Goal: Information Seeking & Learning: Learn about a topic

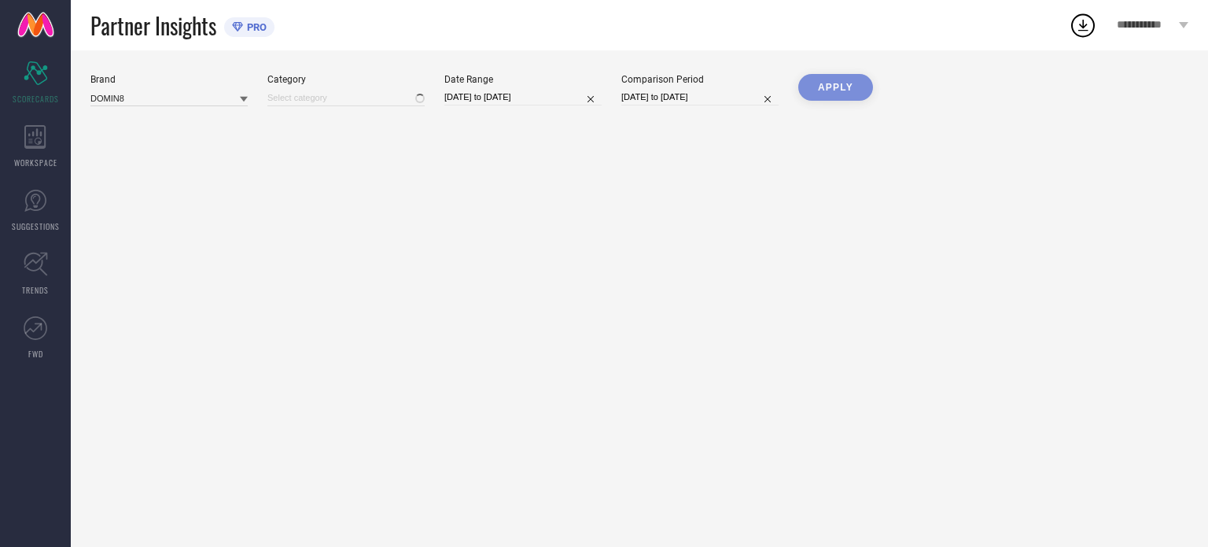
type input "All"
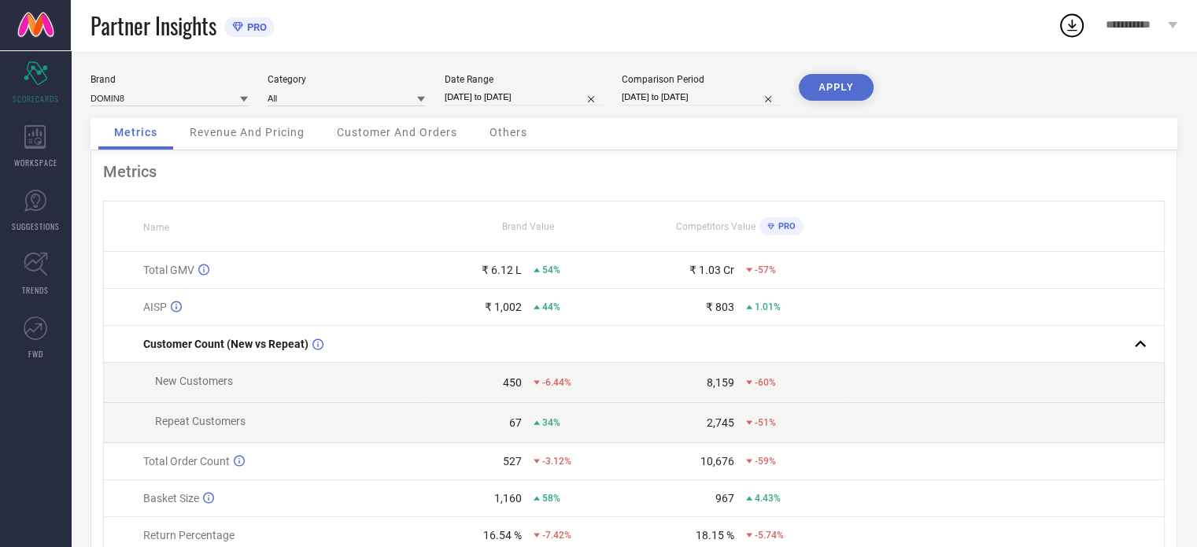
select select "6"
select select "2025"
select select "7"
select select "2025"
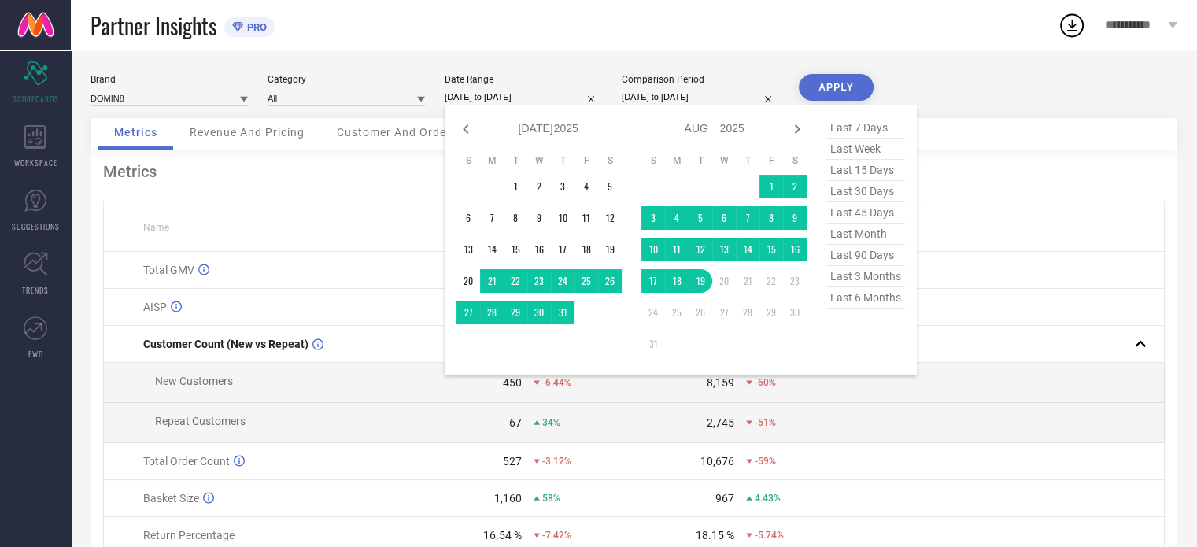
click at [531, 99] on input "[DATE] to [DATE]" at bounding box center [522, 97] width 157 height 17
click at [469, 131] on icon at bounding box center [465, 129] width 19 height 19
select select "5"
select select "2025"
select select "6"
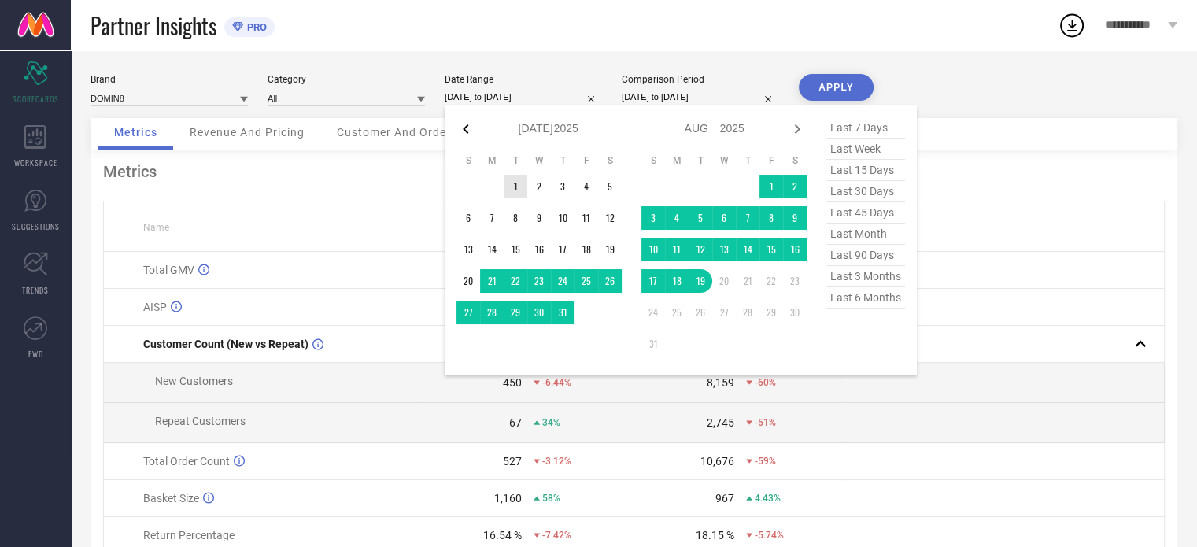
select select "2025"
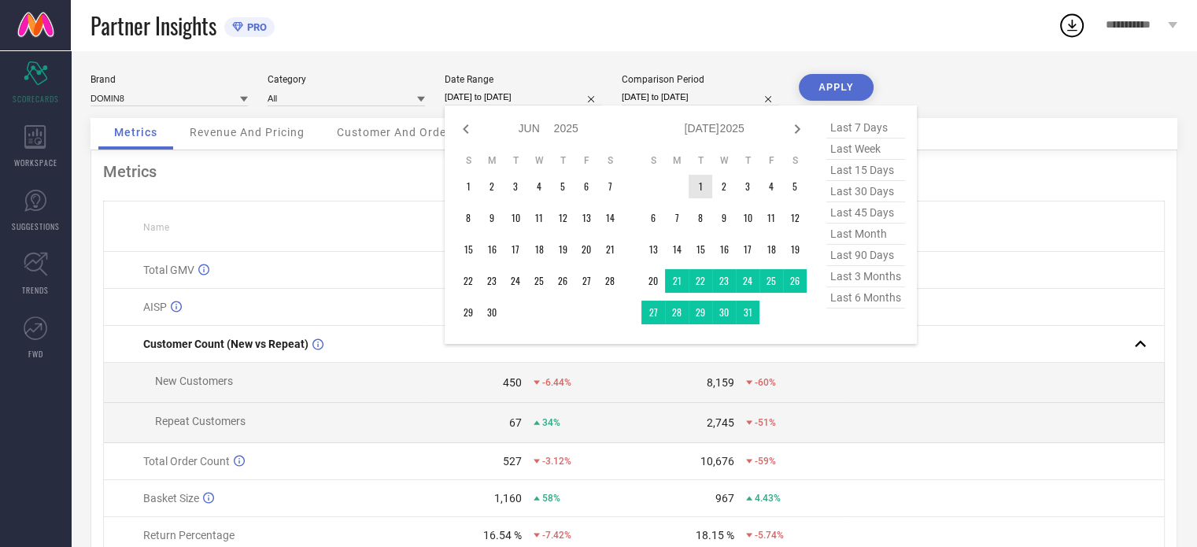
click at [469, 131] on icon at bounding box center [465, 129] width 19 height 19
select select "4"
select select "2025"
select select "5"
select select "2025"
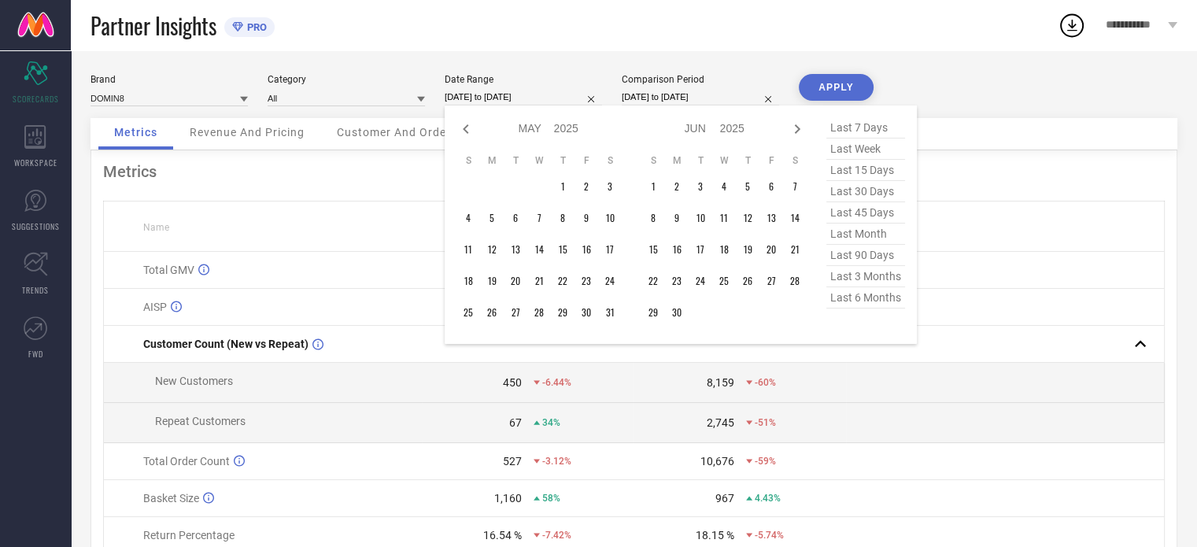
click at [469, 131] on icon at bounding box center [465, 129] width 19 height 19
select select "1"
select select "2025"
select select "2"
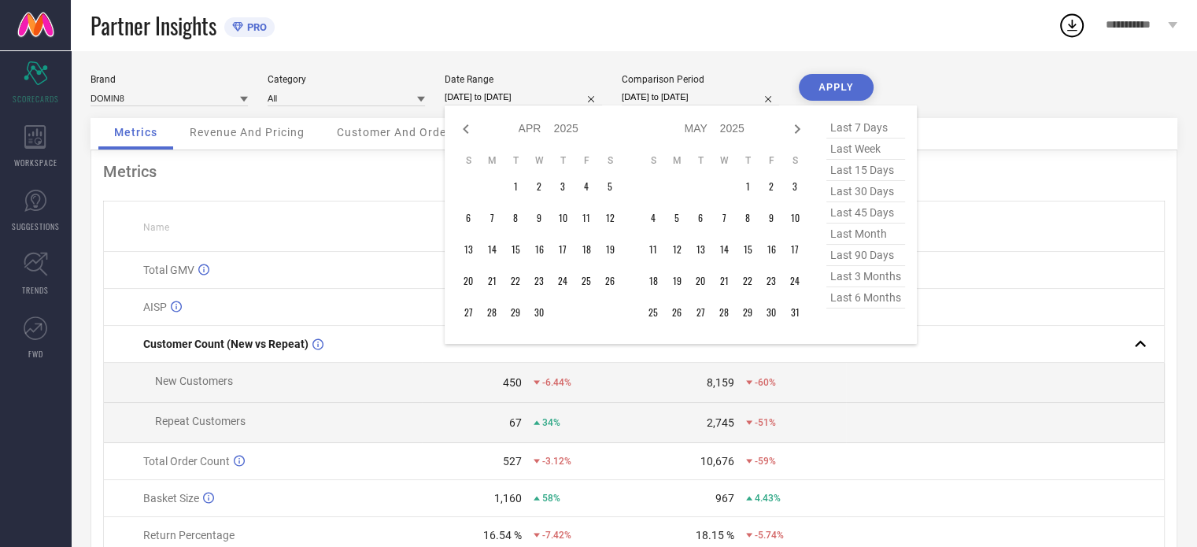
select select "2025"
type input "After [DATE]"
click at [607, 185] on td "1" at bounding box center [610, 187] width 24 height 24
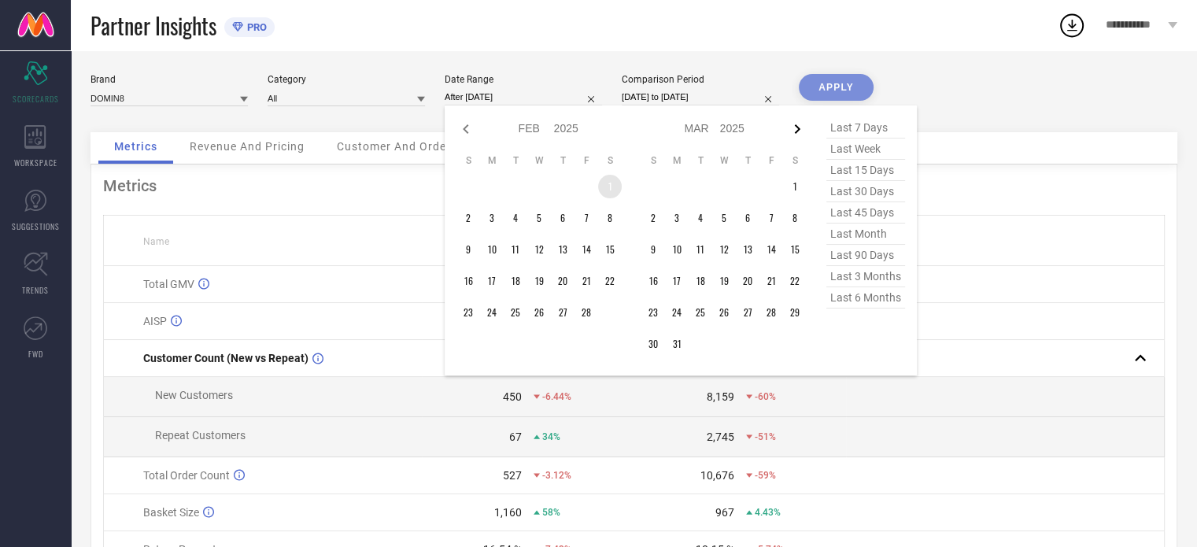
click at [798, 126] on icon at bounding box center [797, 129] width 19 height 19
select select "3"
select select "2025"
select select "4"
select select "2025"
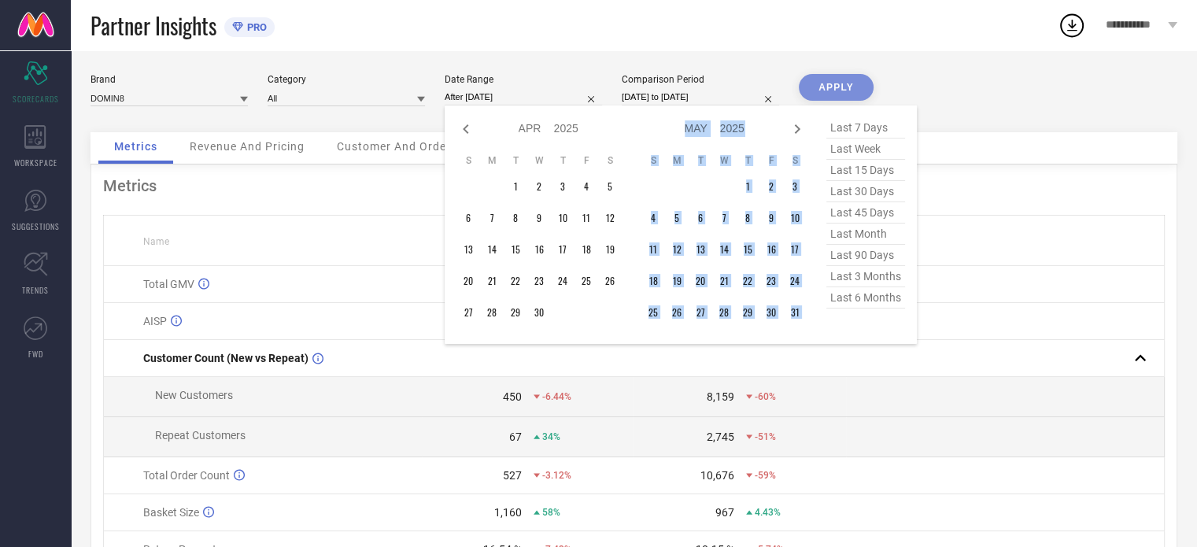
click at [798, 126] on icon at bounding box center [797, 129] width 19 height 19
select select "4"
select select "2025"
select select "5"
select select "2025"
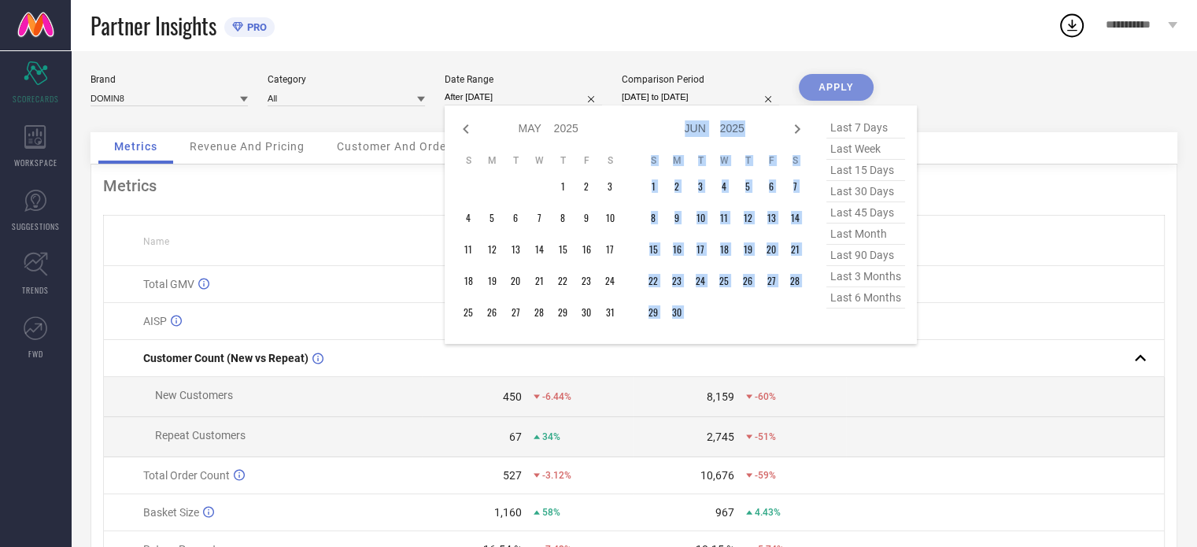
click at [798, 126] on icon at bounding box center [797, 129] width 19 height 19
select select "5"
select select "2025"
select select "6"
select select "2025"
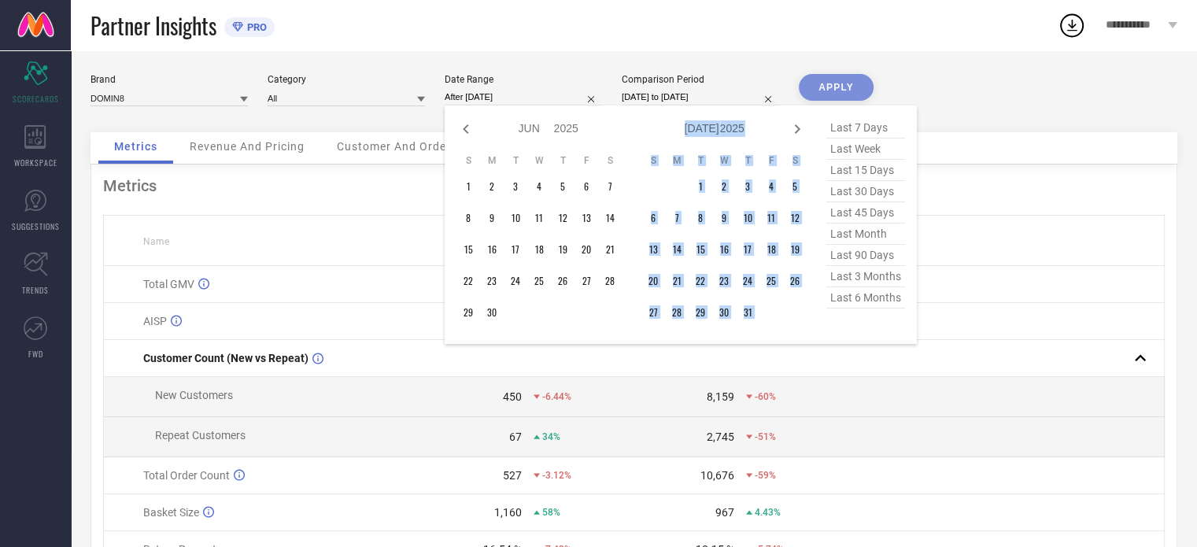
click at [798, 127] on icon at bounding box center [798, 128] width 6 height 9
select select "6"
select select "2025"
select select "7"
select select "2025"
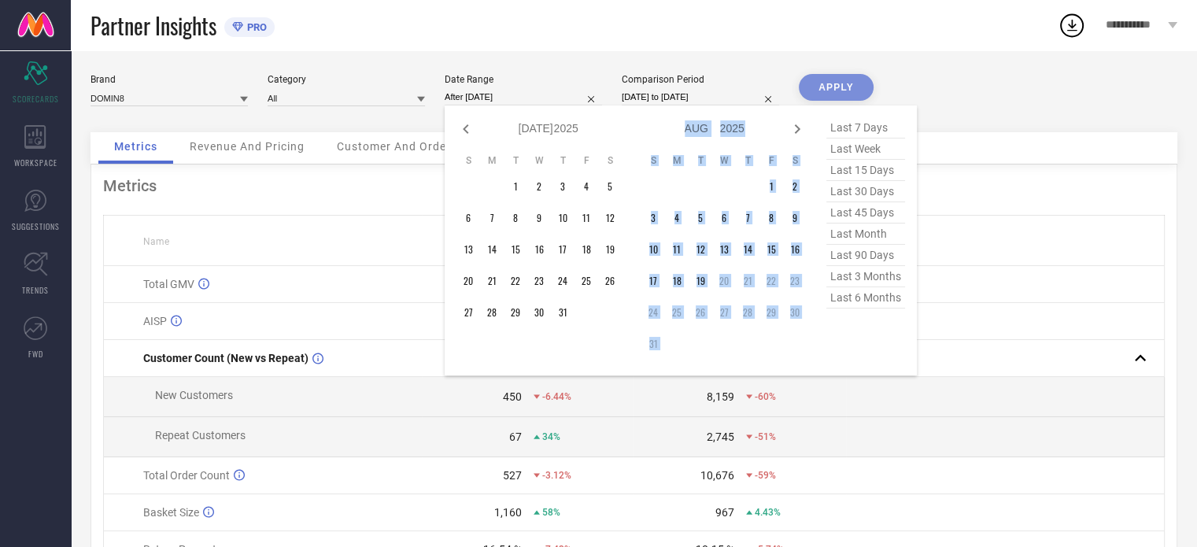
click at [798, 127] on icon at bounding box center [798, 128] width 6 height 9
select select "7"
select select "2025"
select select "8"
select select "2025"
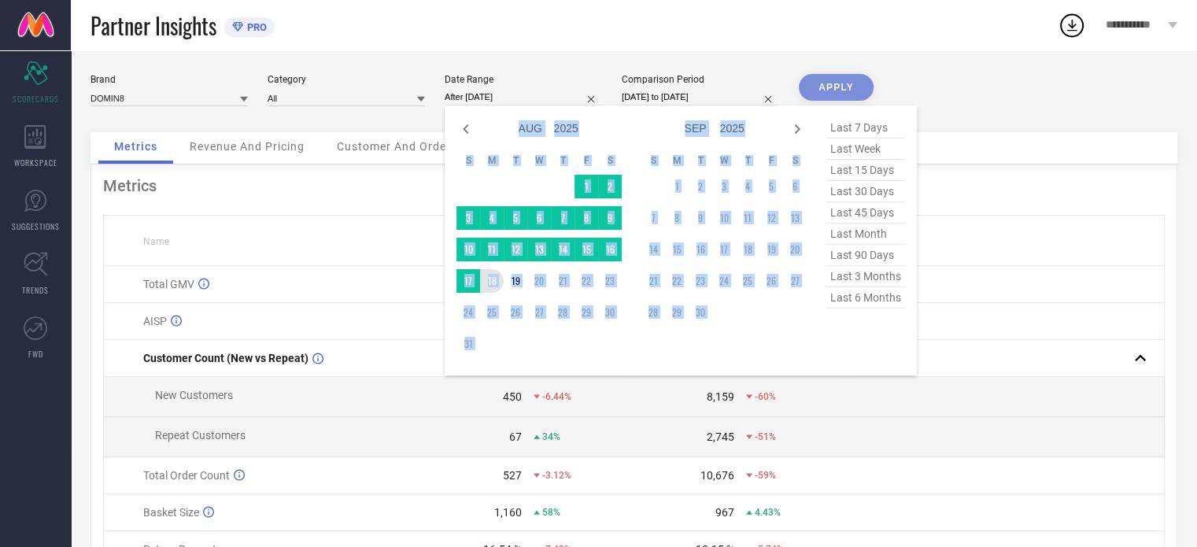
type input "[DATE] to [DATE]"
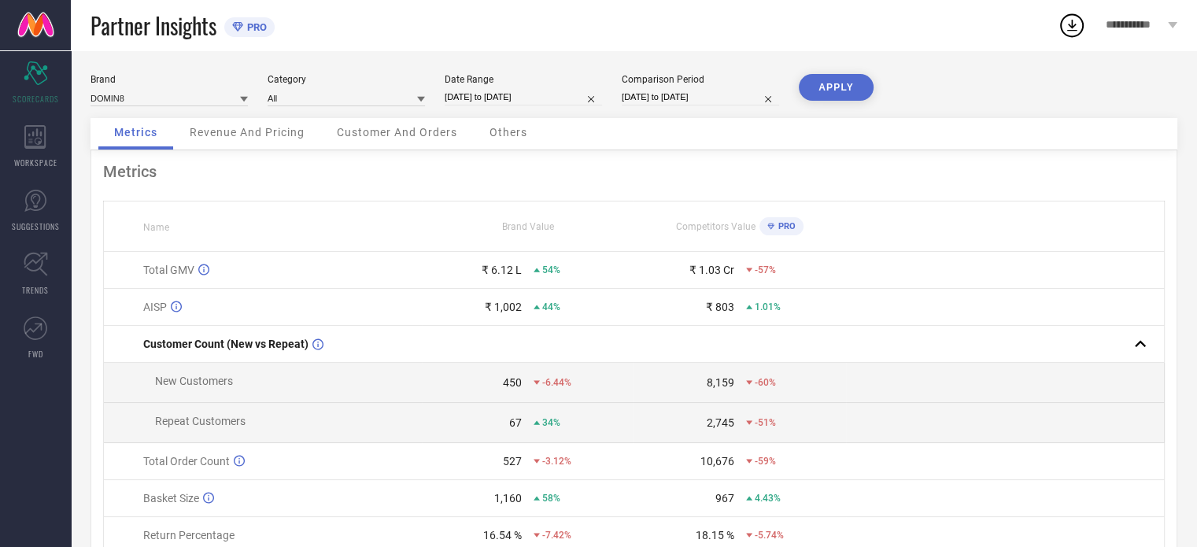
click at [827, 87] on button "APPLY" at bounding box center [836, 87] width 75 height 27
click at [240, 138] on span "Revenue And Pricing" at bounding box center [247, 132] width 115 height 13
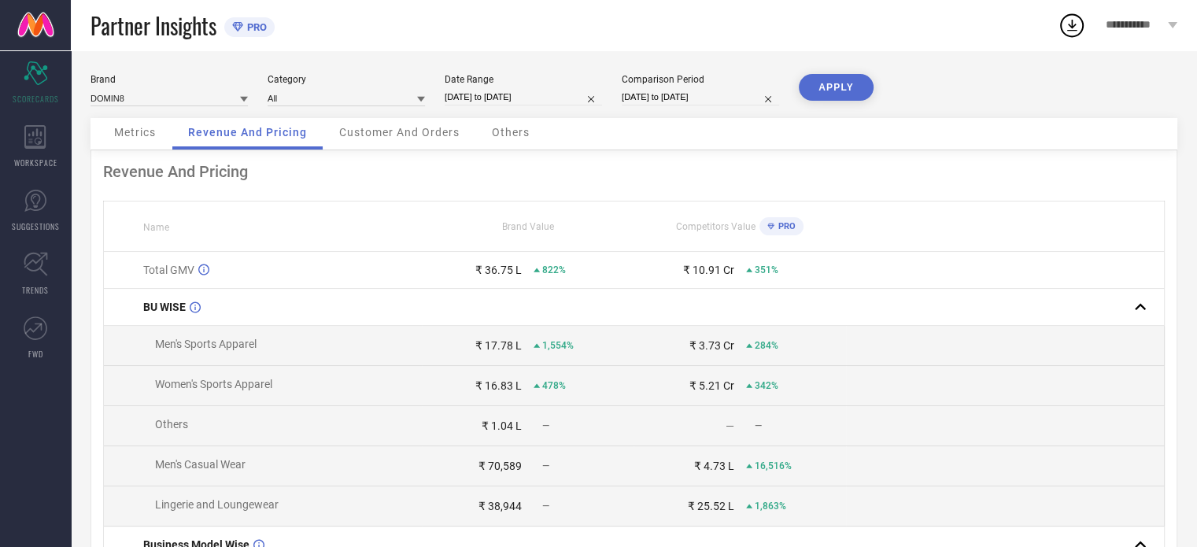
click at [413, 143] on div "Customer And Orders" at bounding box center [399, 133] width 152 height 31
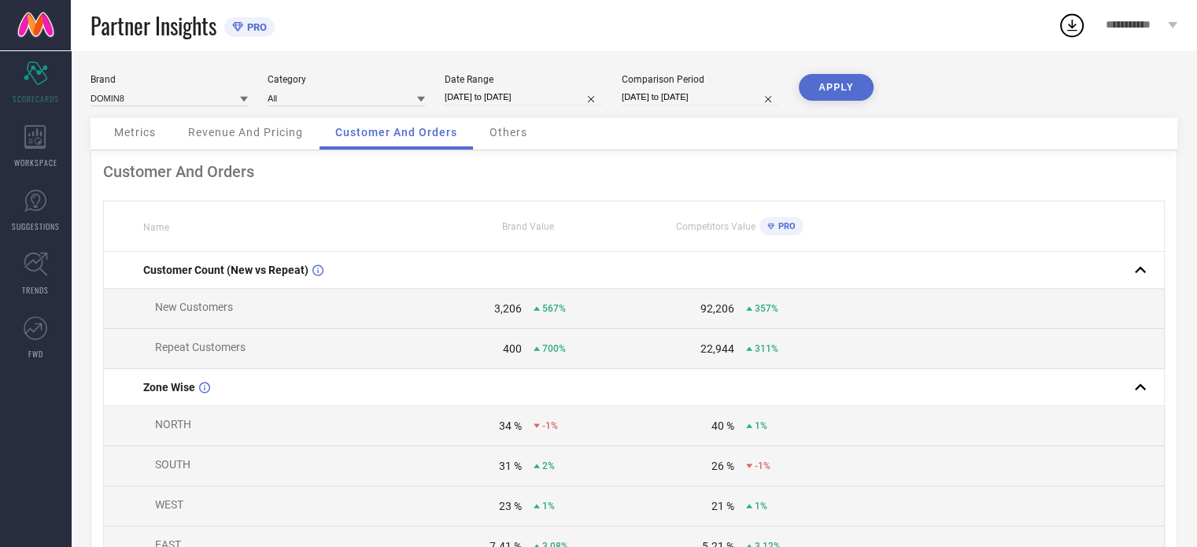
click at [508, 128] on span "Others" at bounding box center [508, 132] width 38 height 13
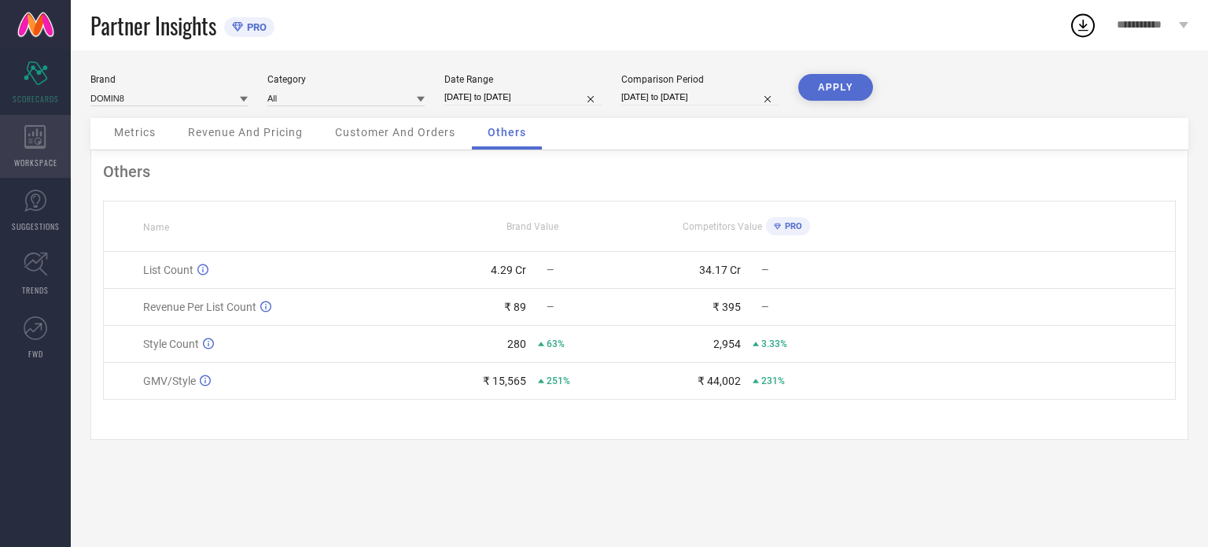
click at [35, 136] on icon at bounding box center [35, 137] width 22 height 24
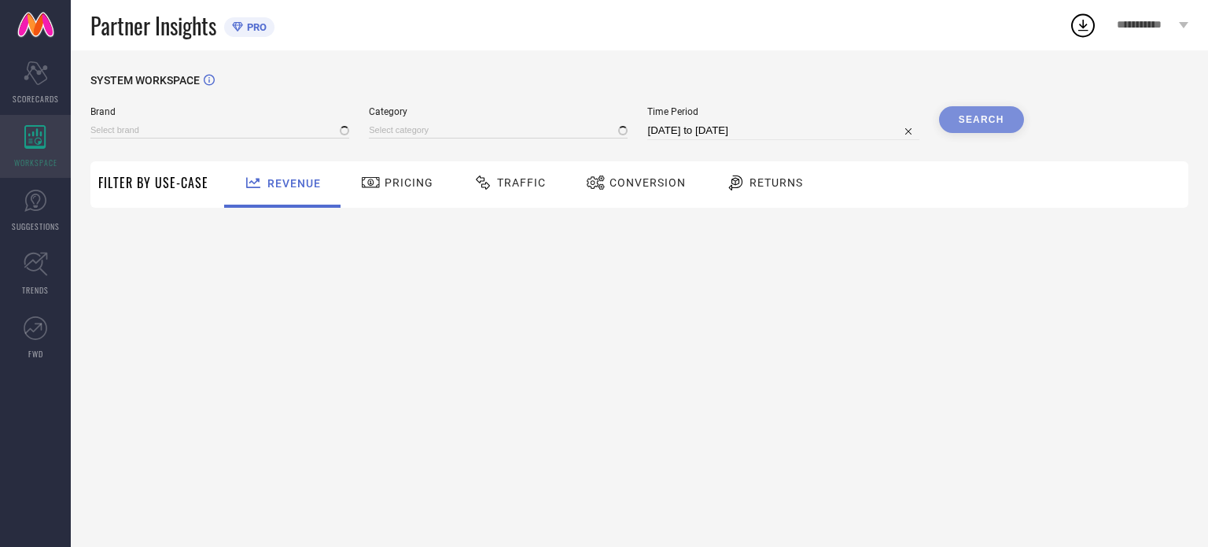
type input "DOMIN8"
type input "All"
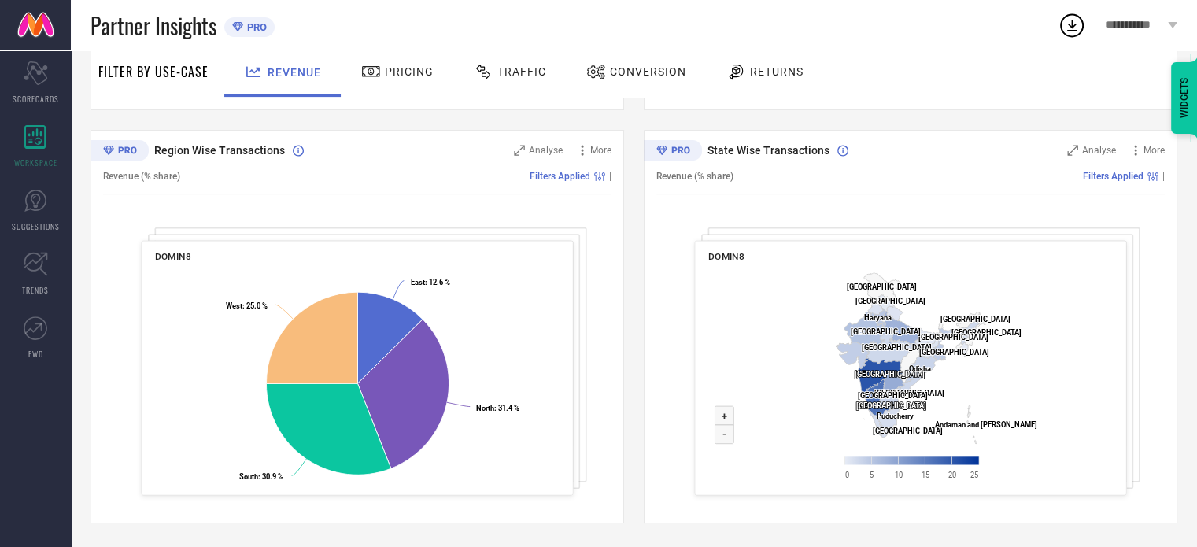
scroll to position [554, 0]
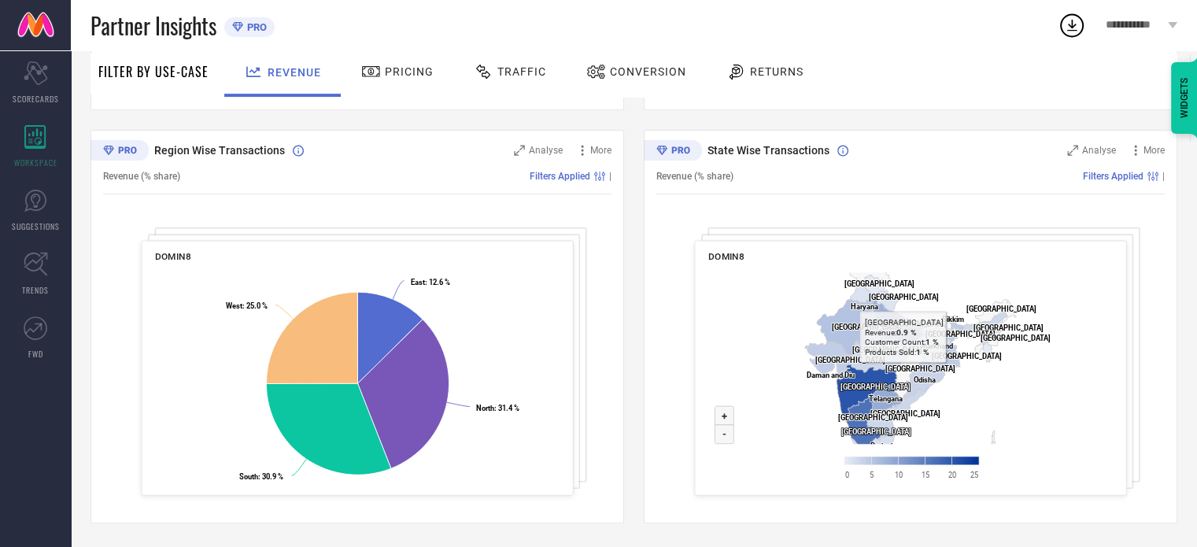
drag, startPoint x: 1106, startPoint y: 337, endPoint x: 1094, endPoint y: 382, distance: 47.3
click at [1094, 382] on div "DOMIN8 Created with Highcharts 9.3.3 Zoom in + Zoom out - [GEOGRAPHIC_DATA] ​ […" at bounding box center [910, 368] width 432 height 255
click at [1082, 386] on rect at bounding box center [910, 379] width 404 height 227
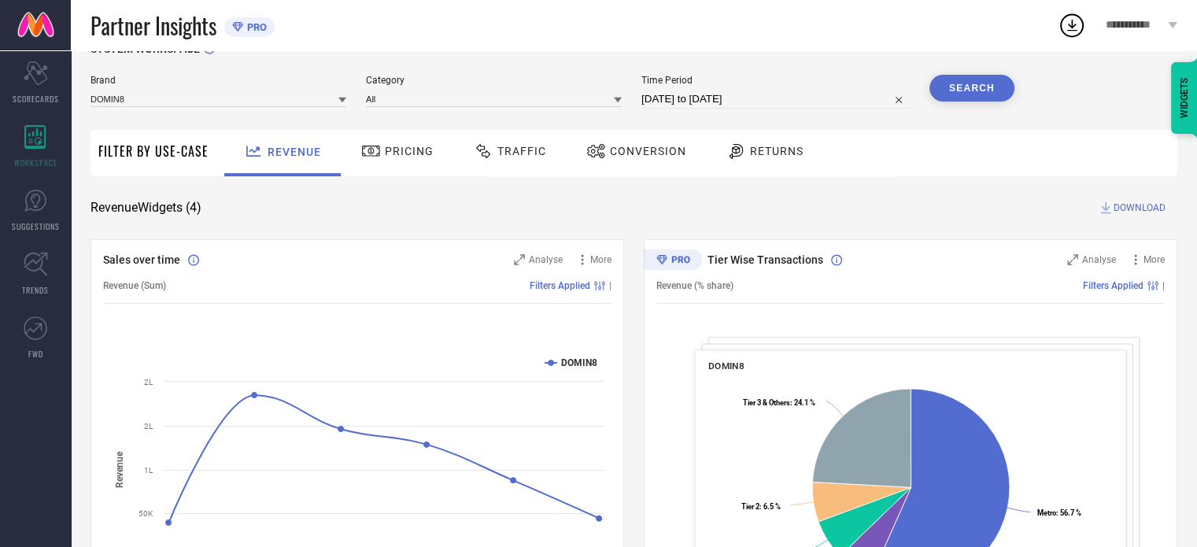
scroll to position [0, 0]
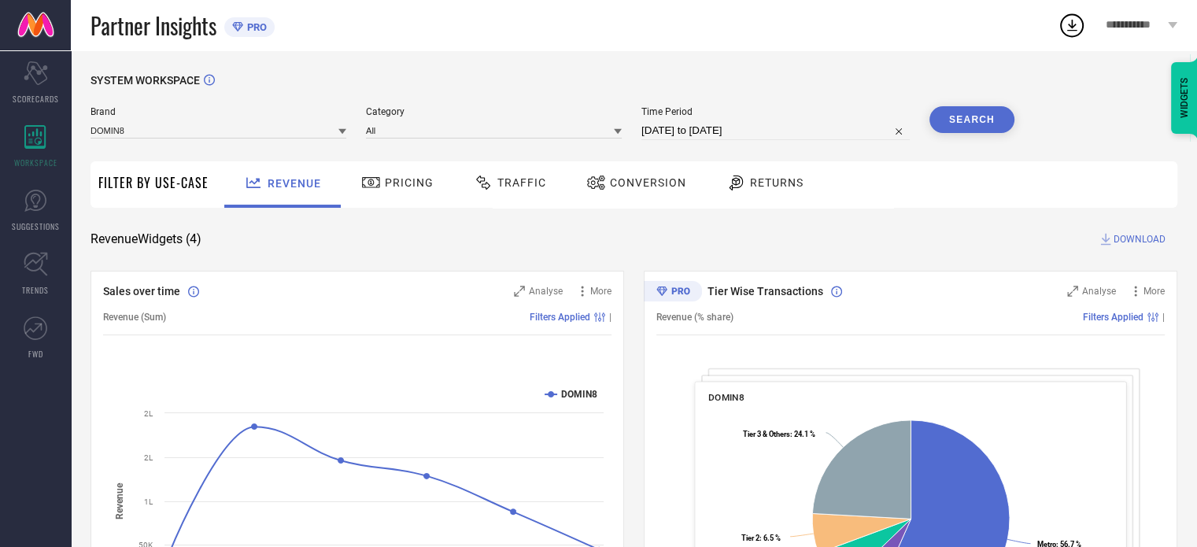
click at [385, 187] on span "Pricing" at bounding box center [409, 182] width 49 height 13
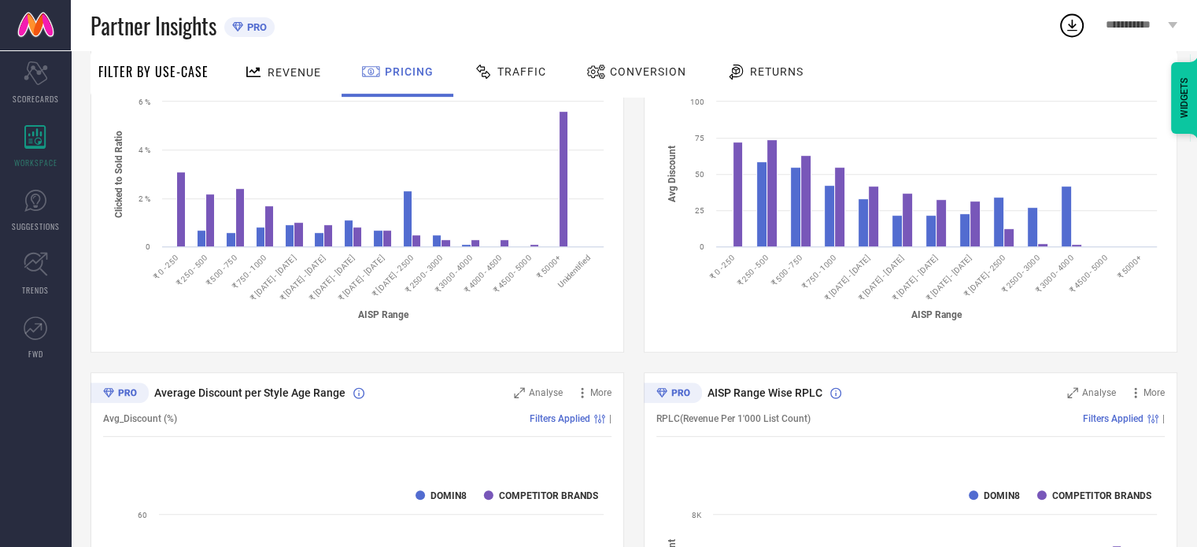
scroll to position [652, 0]
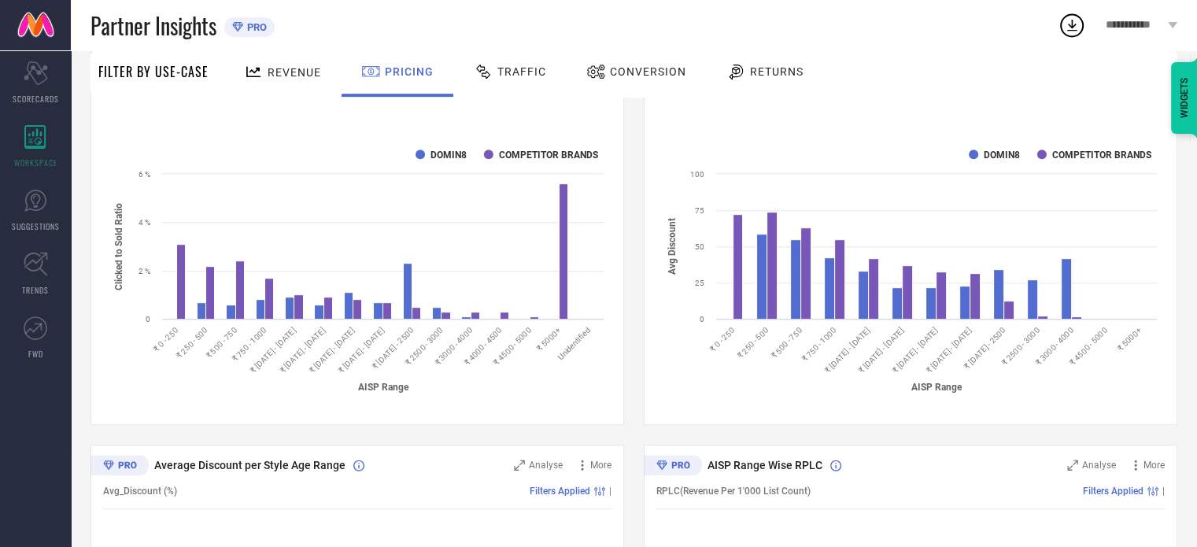
click at [496, 81] on div "Traffic" at bounding box center [510, 71] width 80 height 27
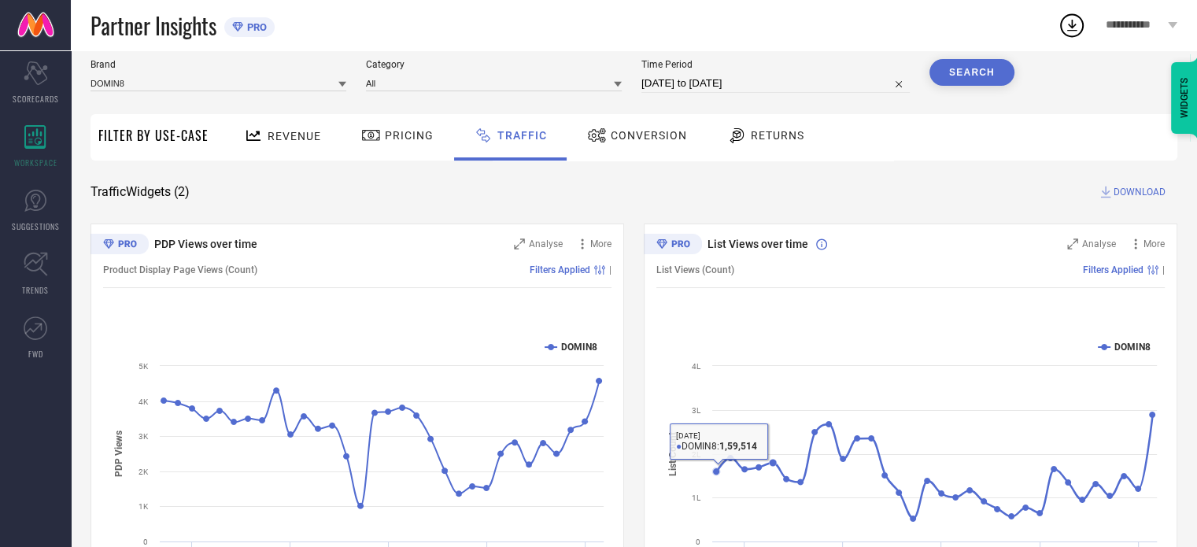
scroll to position [0, 0]
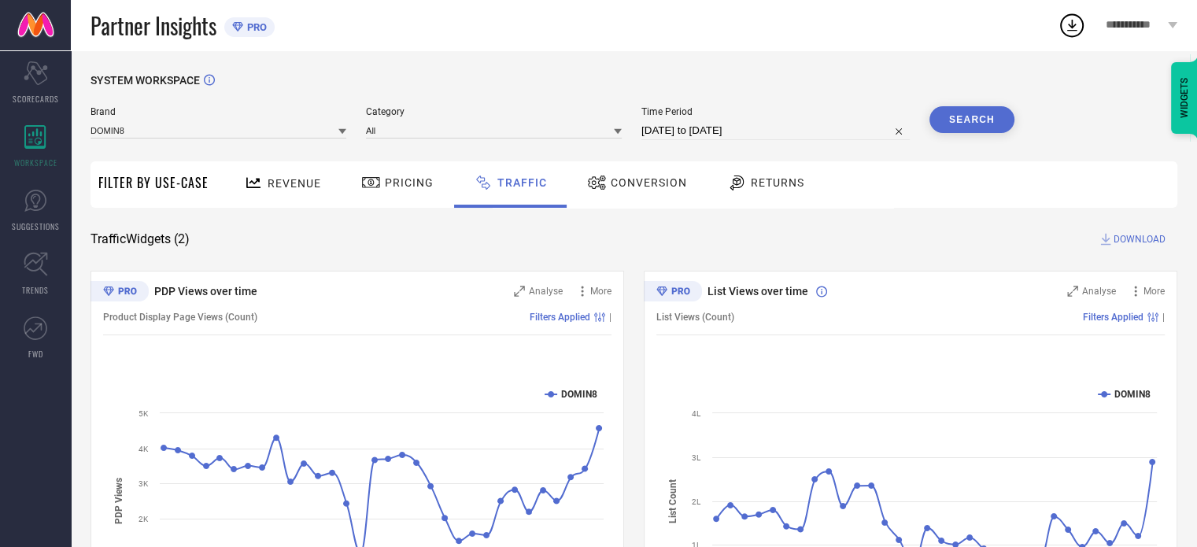
click at [629, 199] on div "Conversion" at bounding box center [636, 184] width 139 height 46
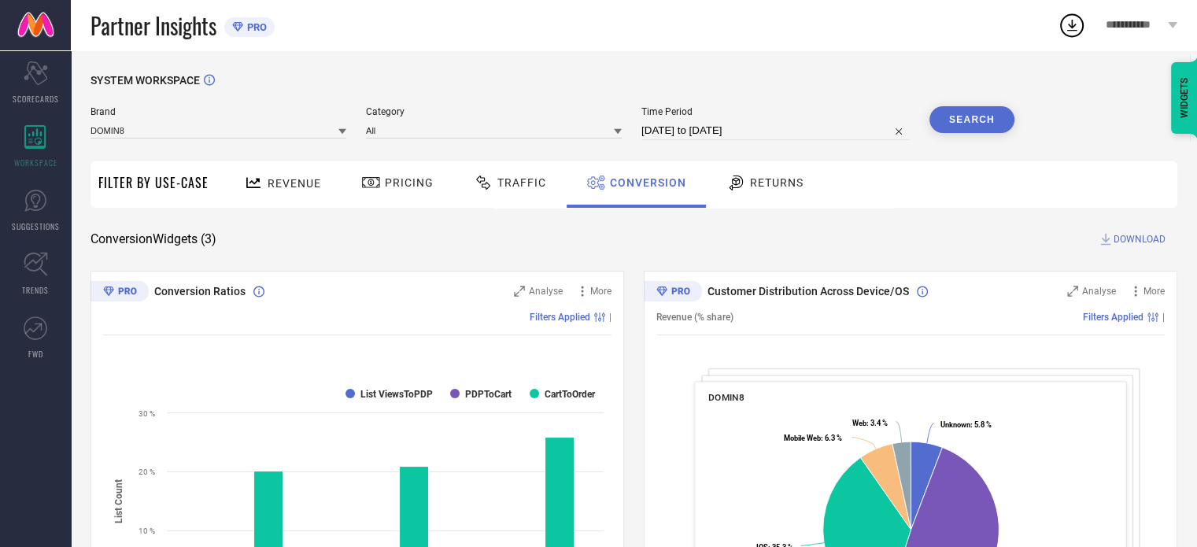
click at [736, 183] on icon at bounding box center [736, 182] width 20 height 19
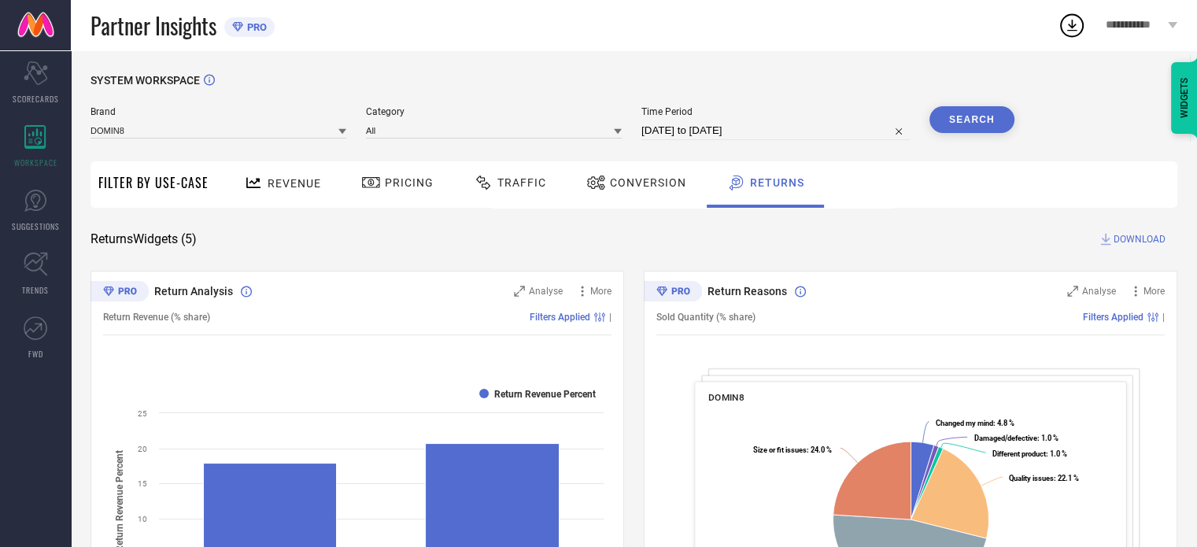
click at [744, 125] on div "Time Period [DATE] to [DATE]" at bounding box center [775, 123] width 268 height 34
click at [744, 133] on input "[DATE] to [DATE]" at bounding box center [775, 130] width 268 height 19
select select "6"
select select "2025"
select select "7"
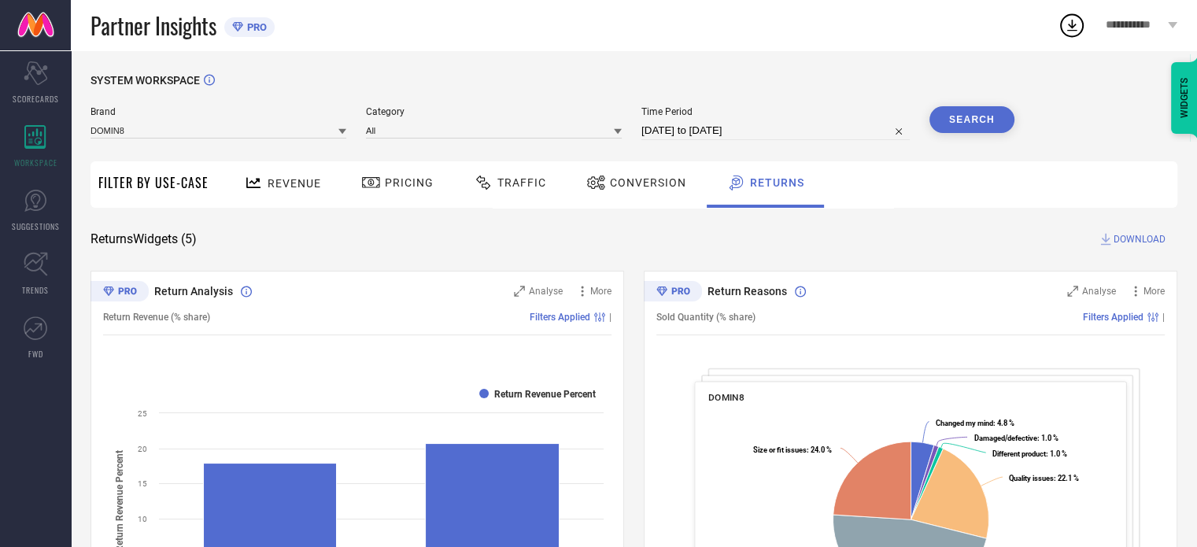
select select "2025"
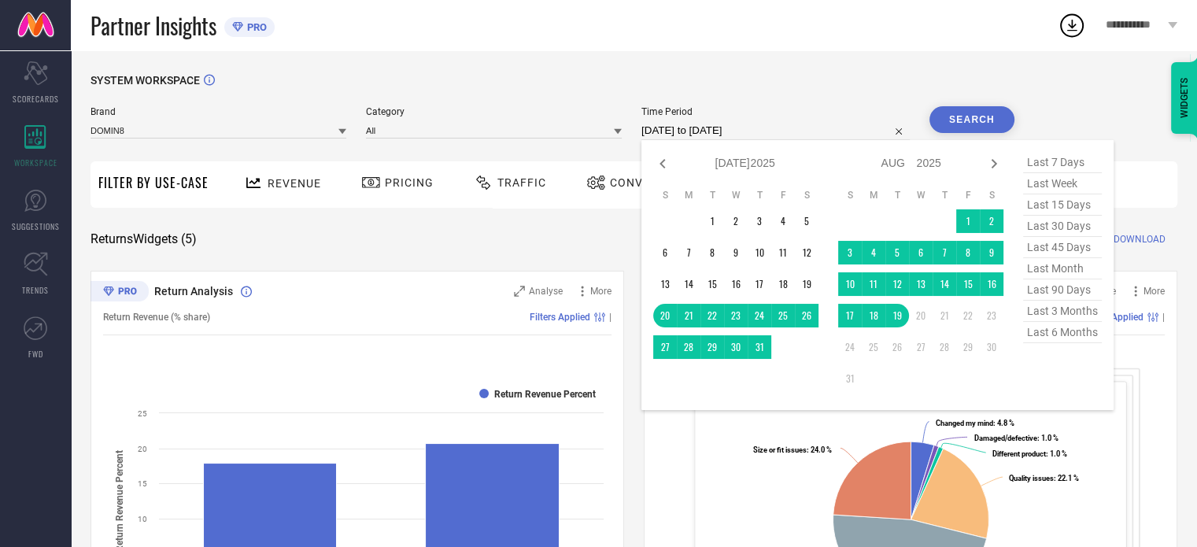
click at [1069, 336] on span "last 6 months" at bounding box center [1062, 332] width 79 height 21
type input "[DATE] to [DATE]"
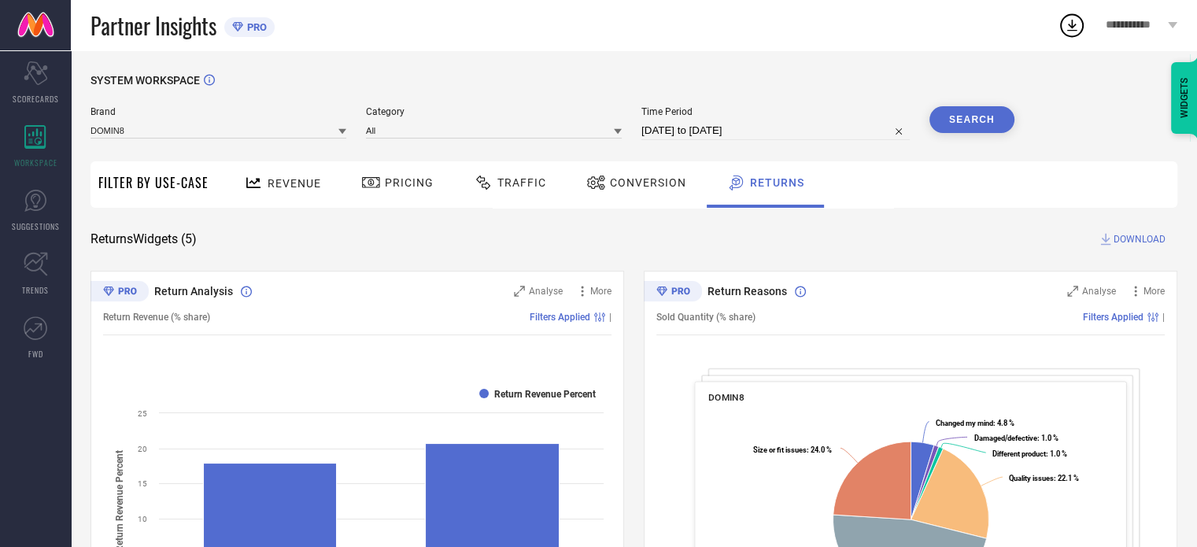
click at [961, 119] on button "Search" at bounding box center [971, 119] width 85 height 27
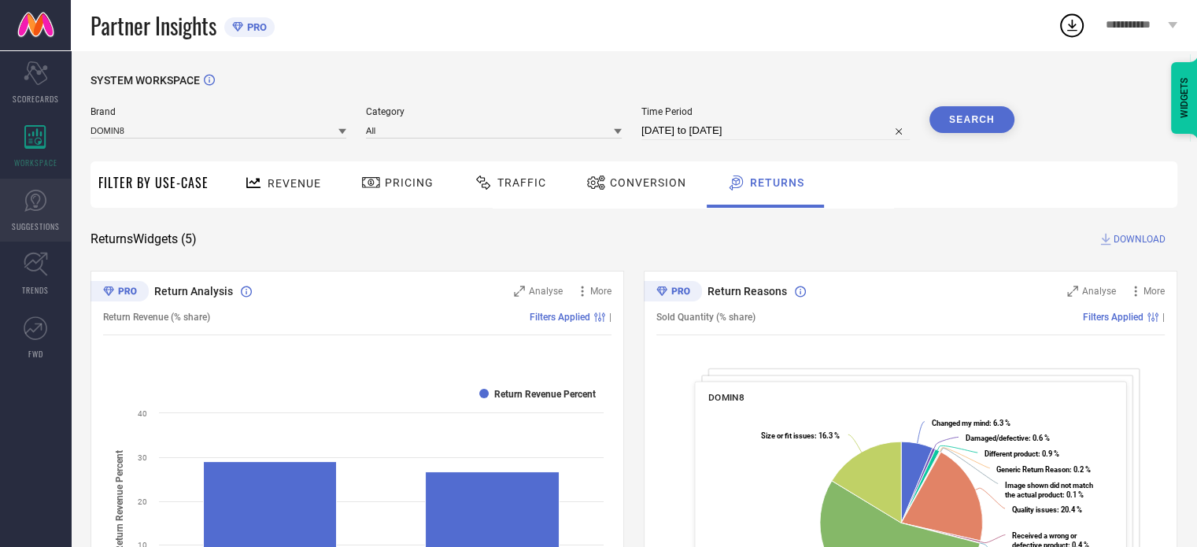
click at [37, 201] on icon at bounding box center [36, 201] width 24 height 24
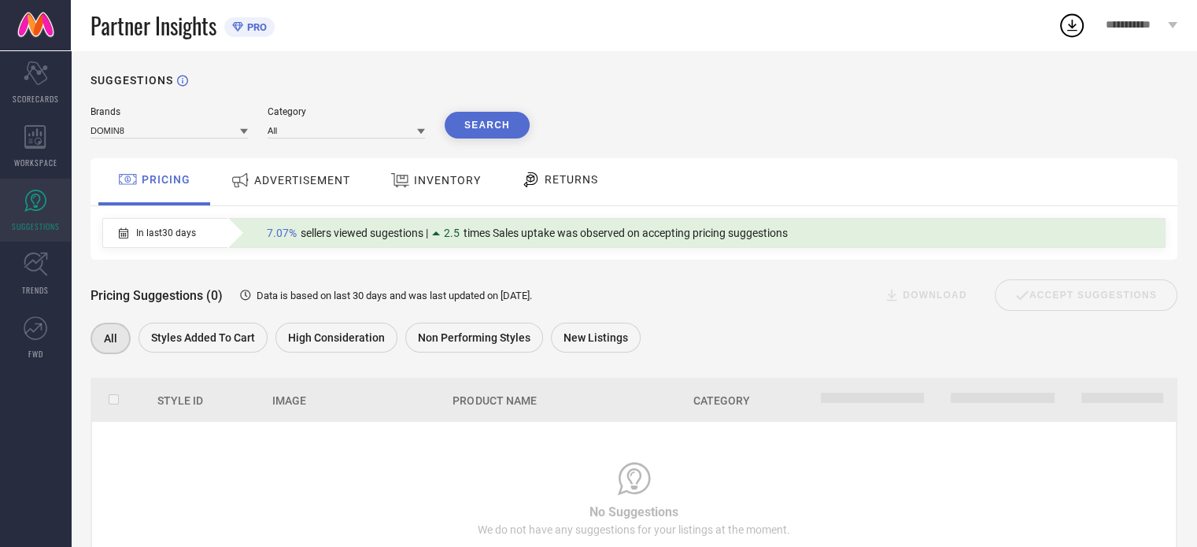
click at [309, 186] on span "ADVERTISEMENT" at bounding box center [302, 180] width 96 height 13
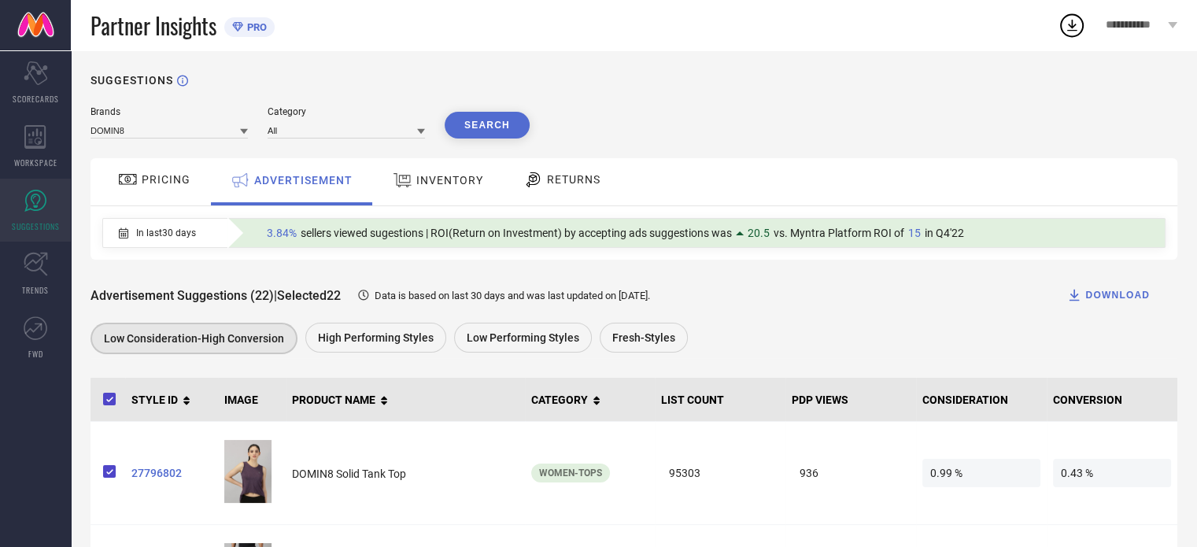
click at [447, 186] on span "INVENTORY" at bounding box center [449, 180] width 67 height 13
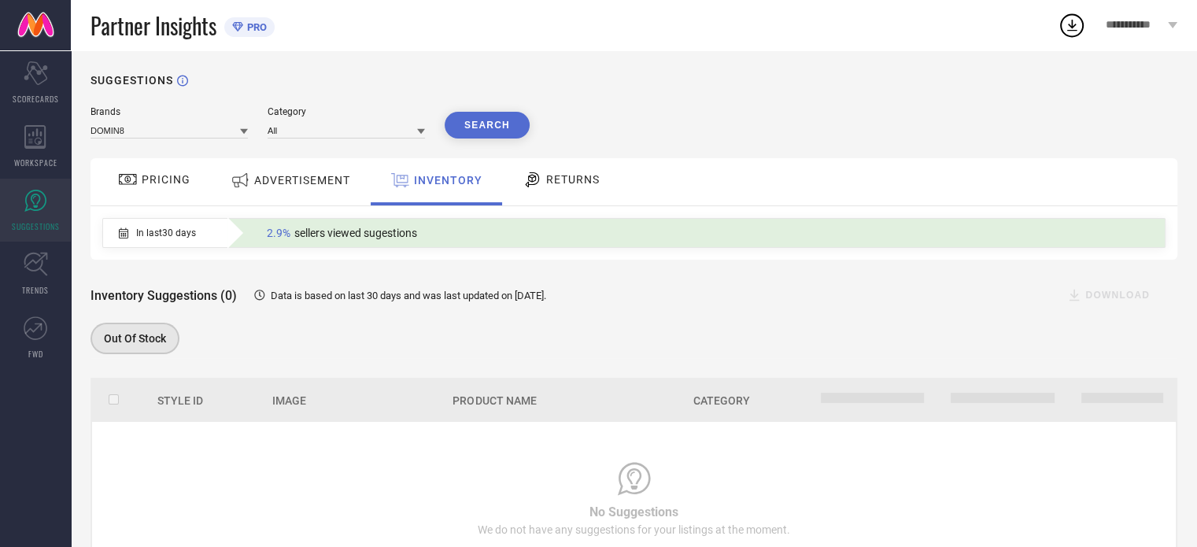
click at [563, 192] on div "RETURNS" at bounding box center [560, 179] width 85 height 27
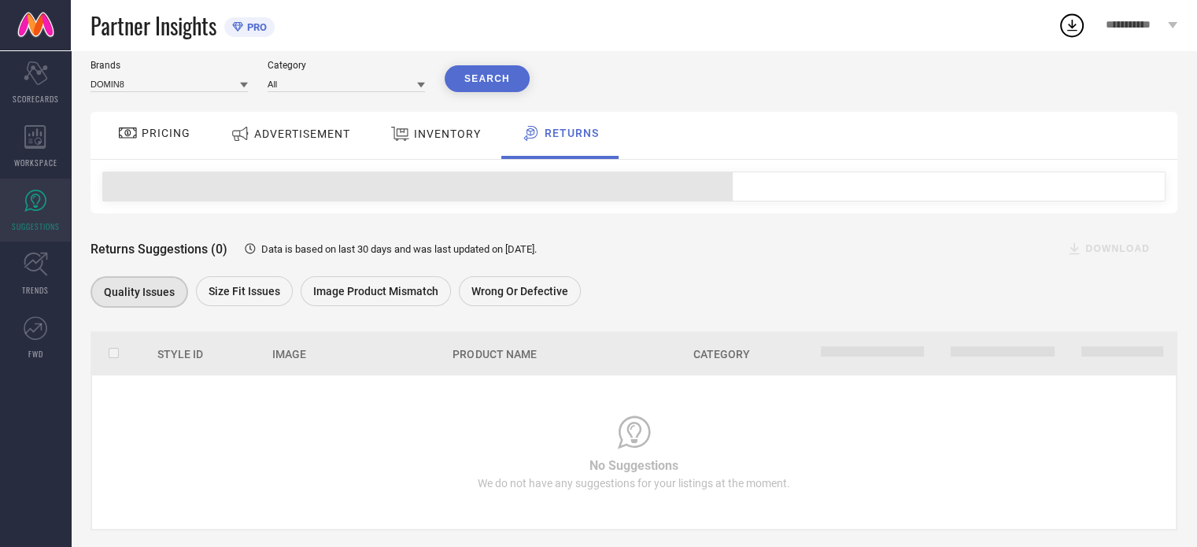
scroll to position [69, 0]
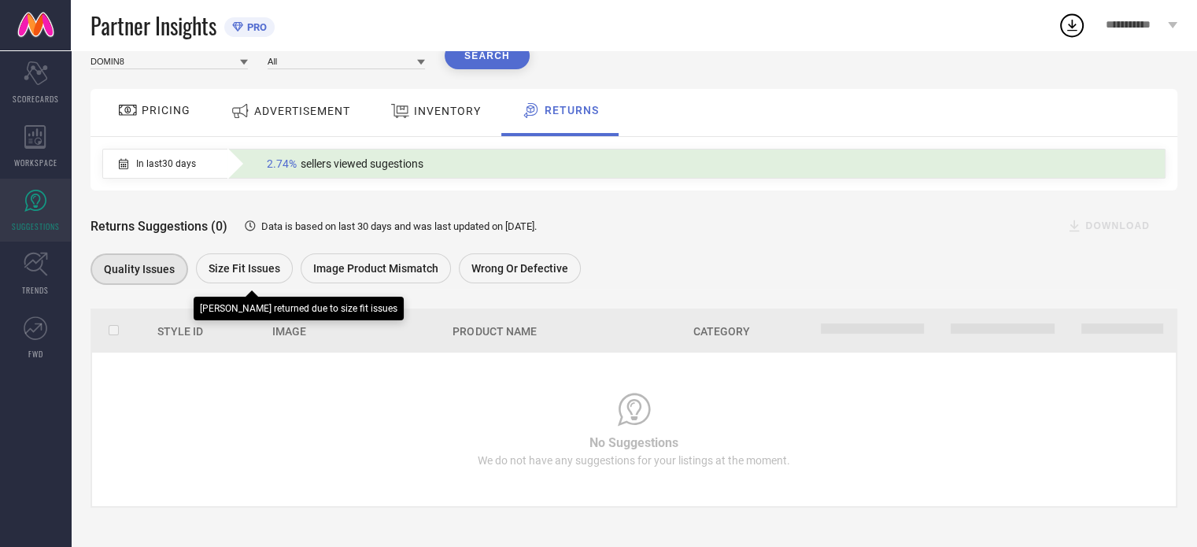
click at [253, 277] on div "Size fit issues" at bounding box center [244, 268] width 97 height 30
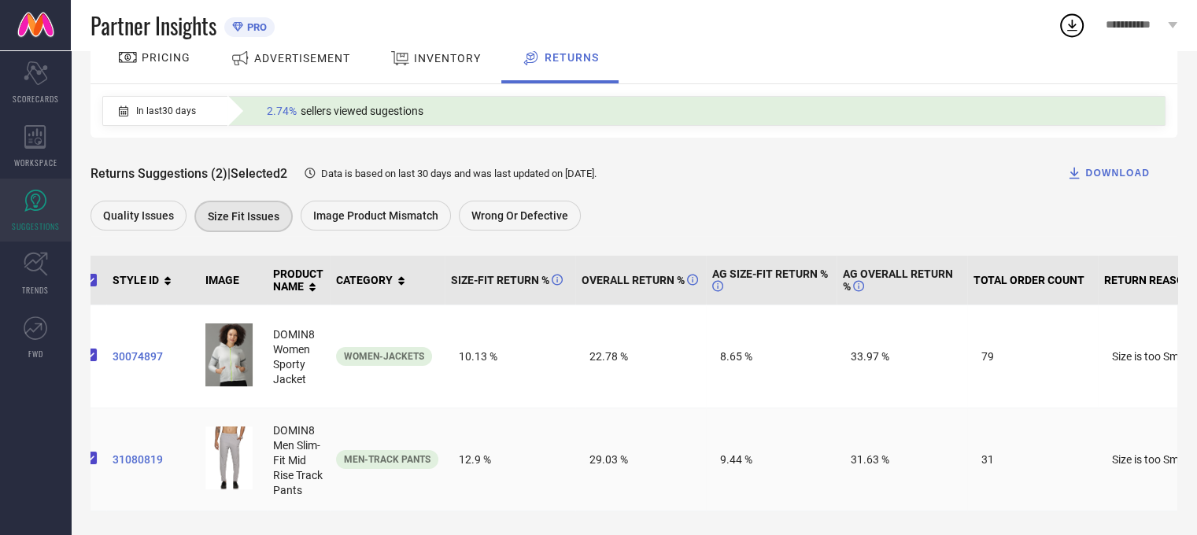
scroll to position [0, 0]
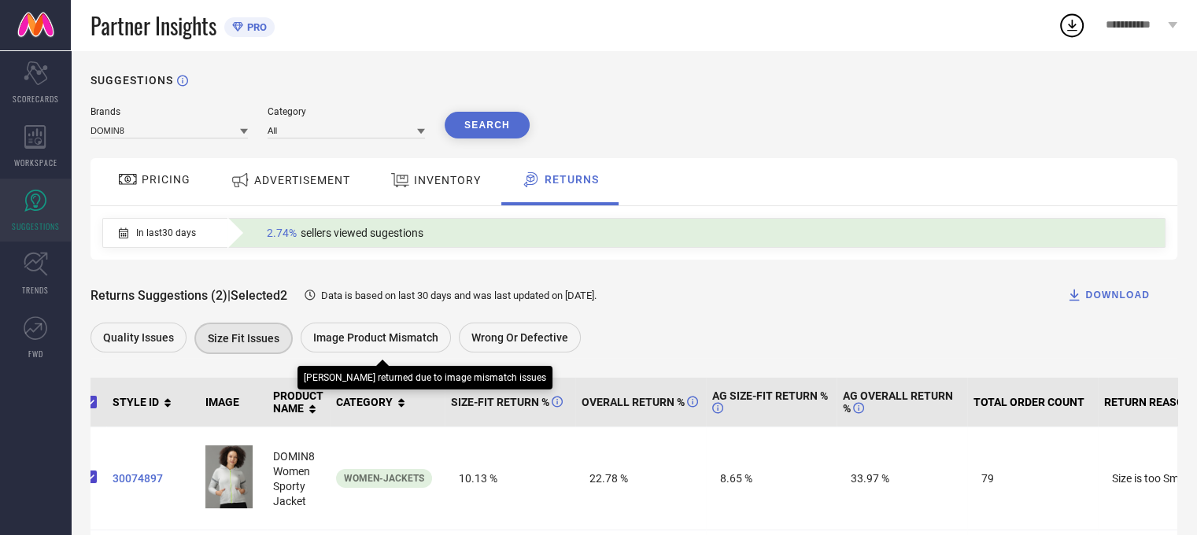
click at [397, 334] on span "Image product mismatch" at bounding box center [375, 337] width 125 height 13
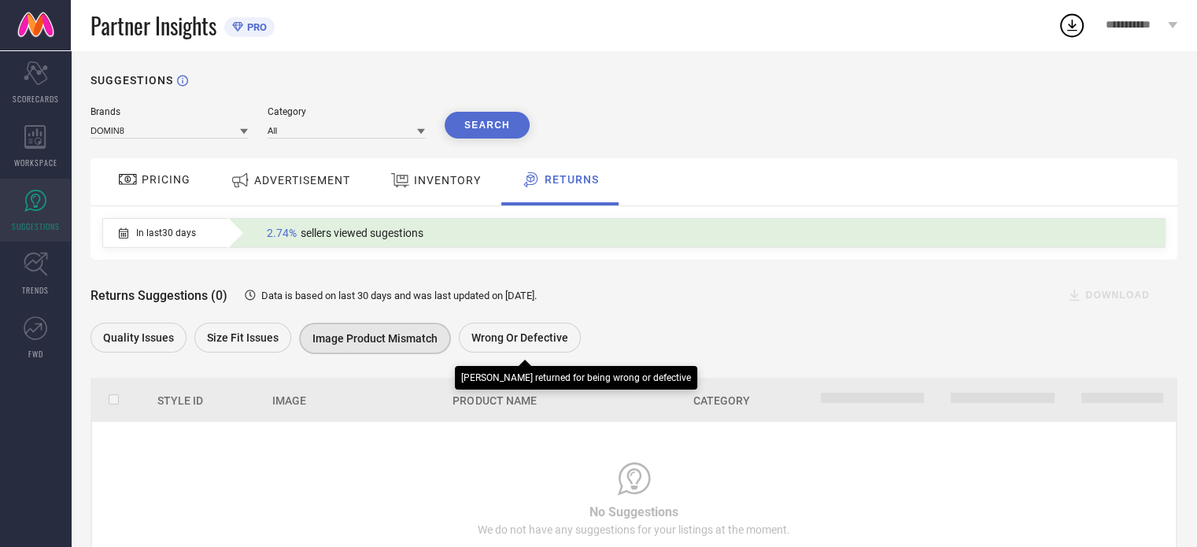
click at [486, 339] on span "Wrong or Defective" at bounding box center [519, 337] width 97 height 13
